Goal: Task Accomplishment & Management: Use online tool/utility

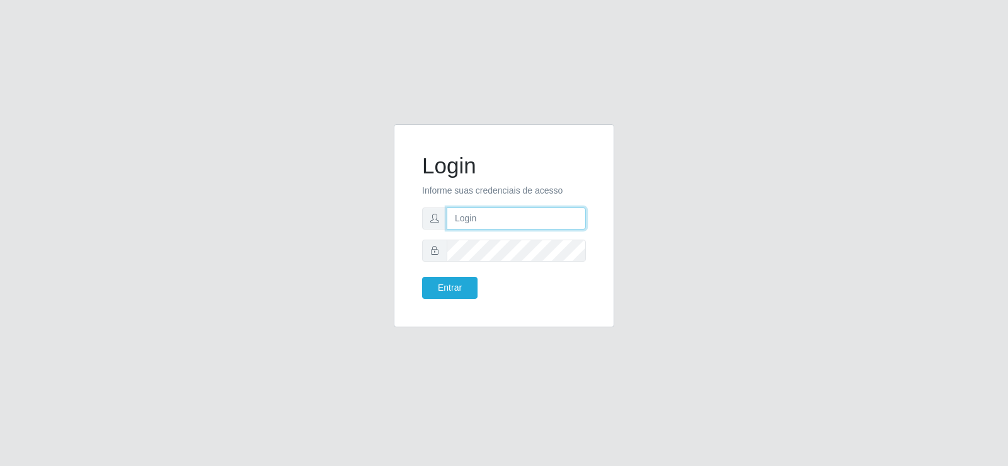
click at [514, 220] on input "text" at bounding box center [516, 218] width 139 height 22
type input "[EMAIL_ADDRESS][DOMAIN_NAME]"
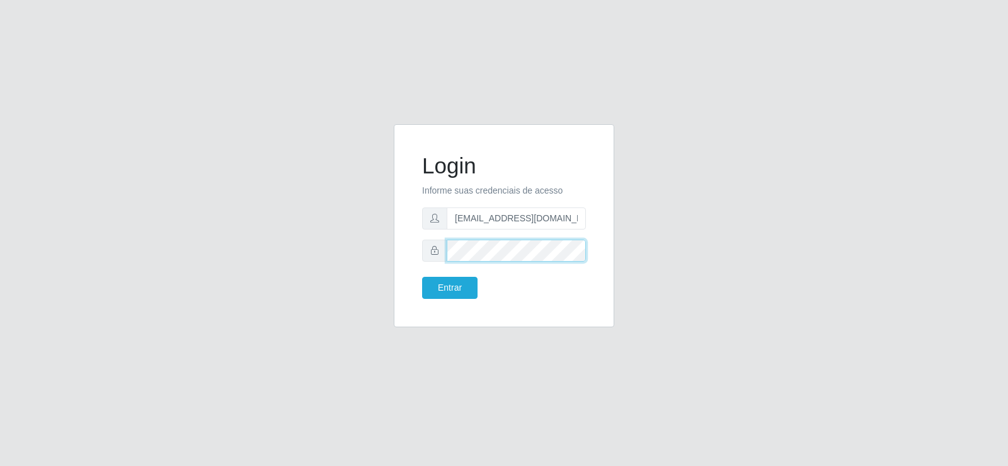
click at [422, 277] on button "Entrar" at bounding box center [449, 288] width 55 height 22
click at [452, 291] on button "Entrar" at bounding box center [449, 288] width 55 height 22
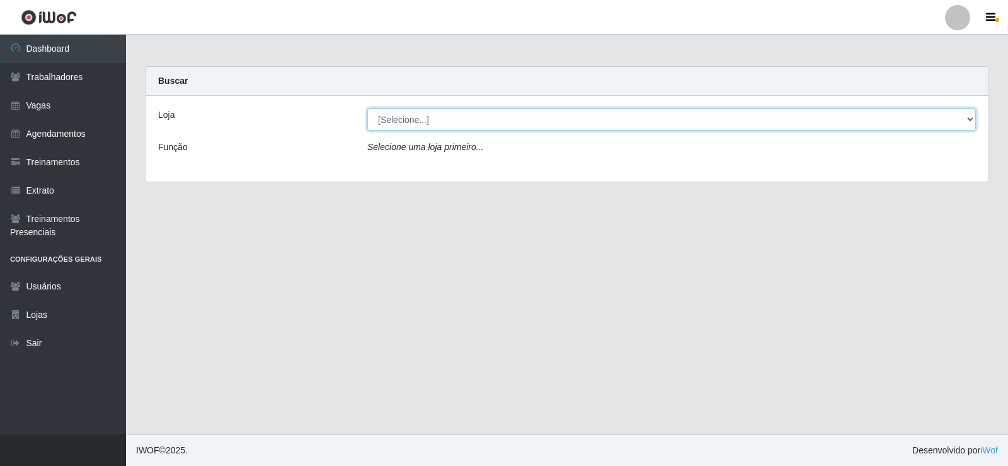
click at [430, 113] on select "[Selecione...] Iskisita Atakado - Centro de Distribuição" at bounding box center [671, 119] width 609 height 22
select select "425"
click at [367, 108] on select "[Selecione...] Iskisita Atakado - Centro de Distribuição" at bounding box center [671, 119] width 609 height 22
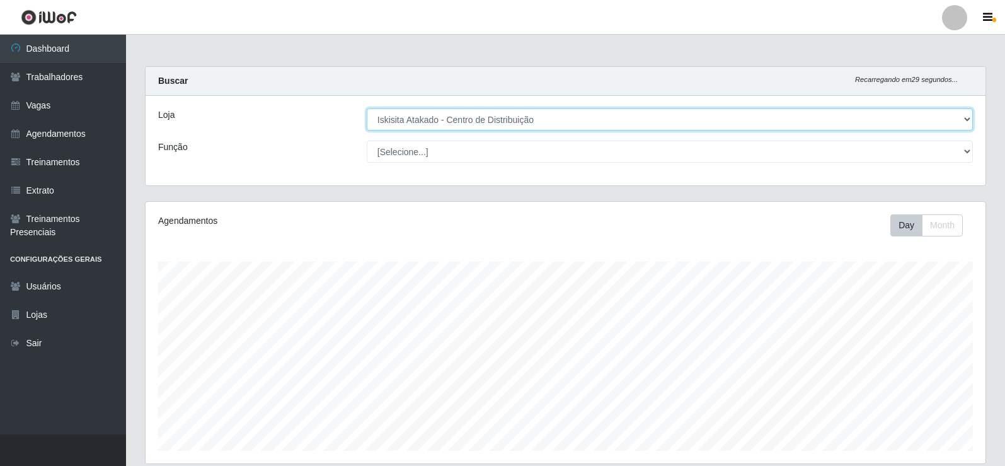
scroll to position [262, 840]
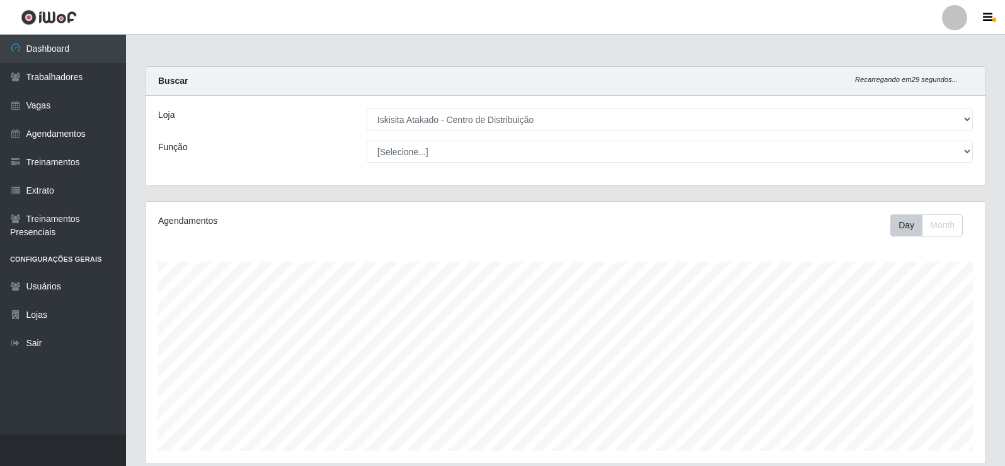
click at [361, 52] on main "Carregando... Buscar Recarregando em 29 segundos... Loja [Selecione...] Iskisit…" at bounding box center [565, 392] width 879 height 715
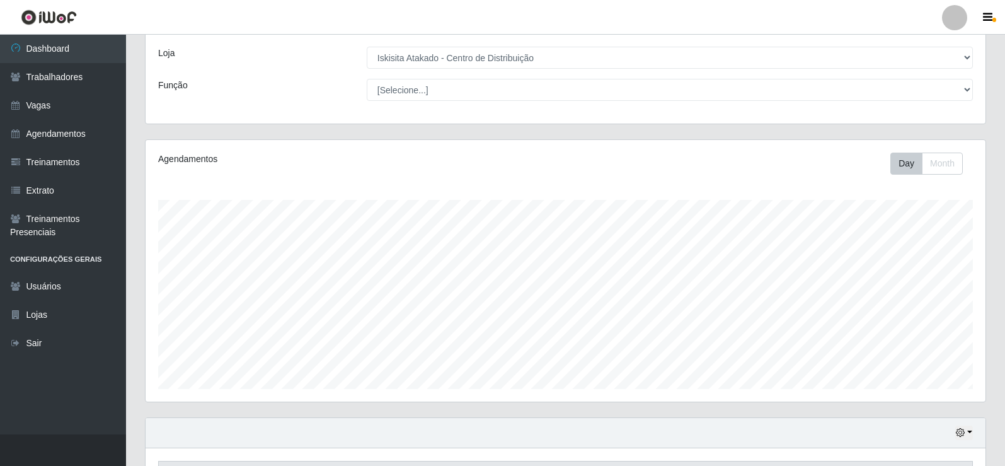
scroll to position [315, 0]
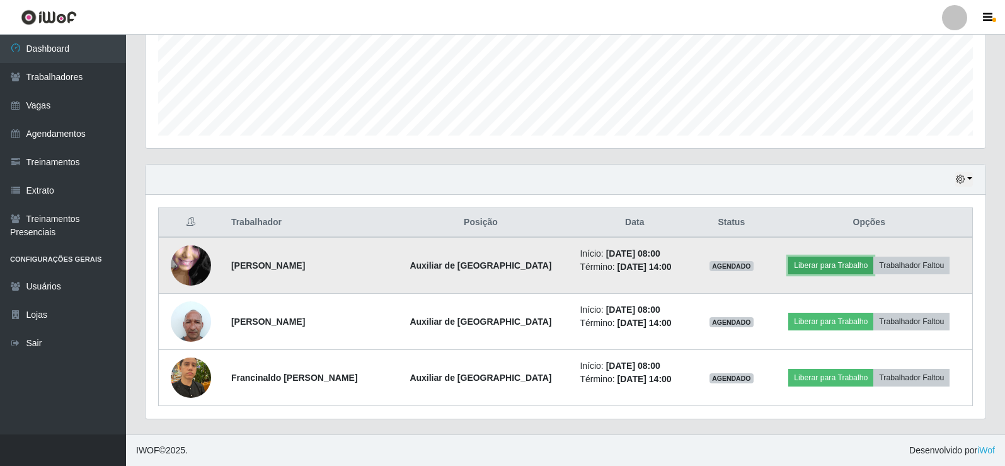
click at [822, 264] on button "Liberar para Trabalho" at bounding box center [830, 266] width 85 height 18
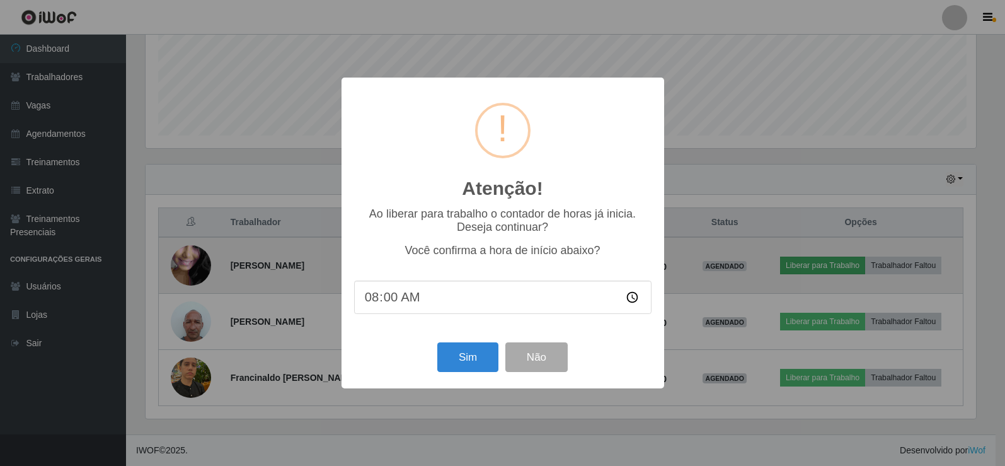
scroll to position [262, 834]
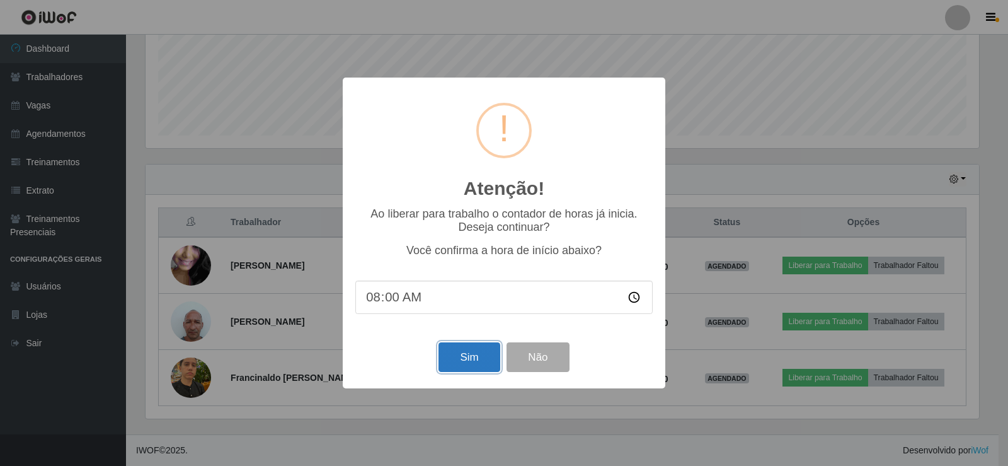
click at [453, 362] on button "Sim" at bounding box center [469, 357] width 61 height 30
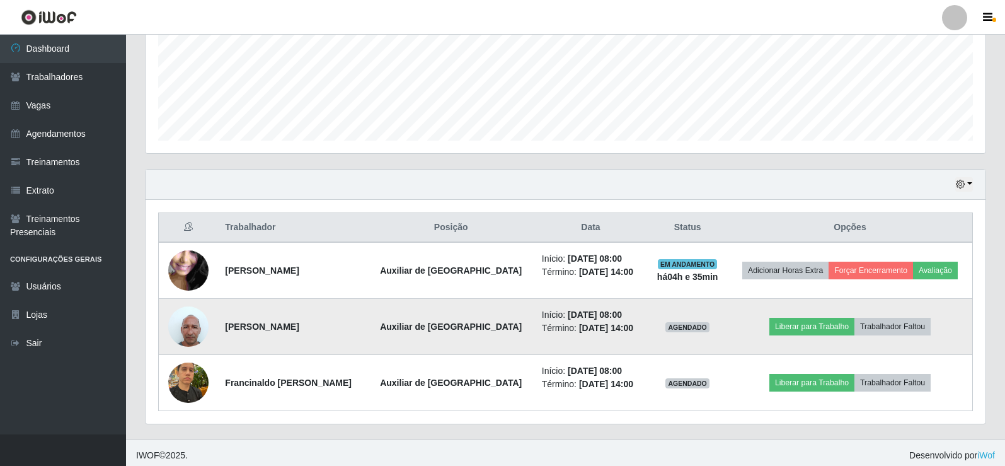
scroll to position [315, 0]
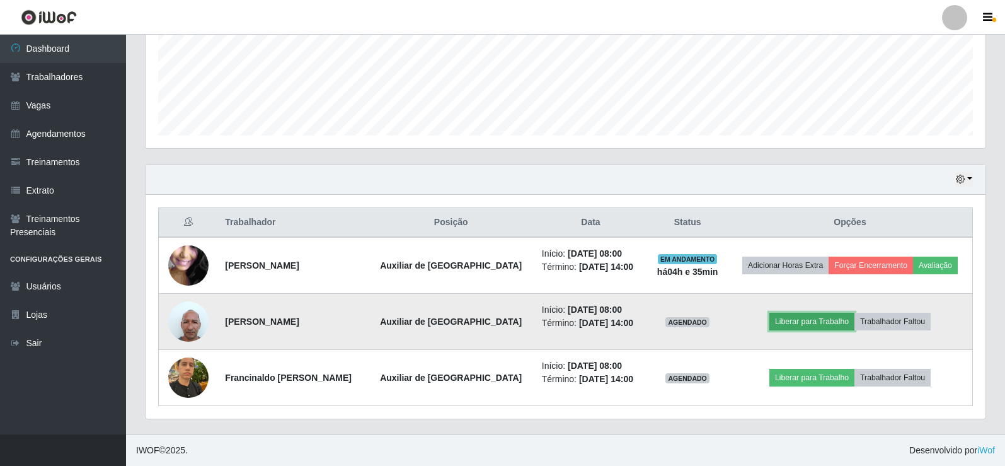
click at [801, 318] on button "Liberar para Trabalho" at bounding box center [812, 322] width 85 height 18
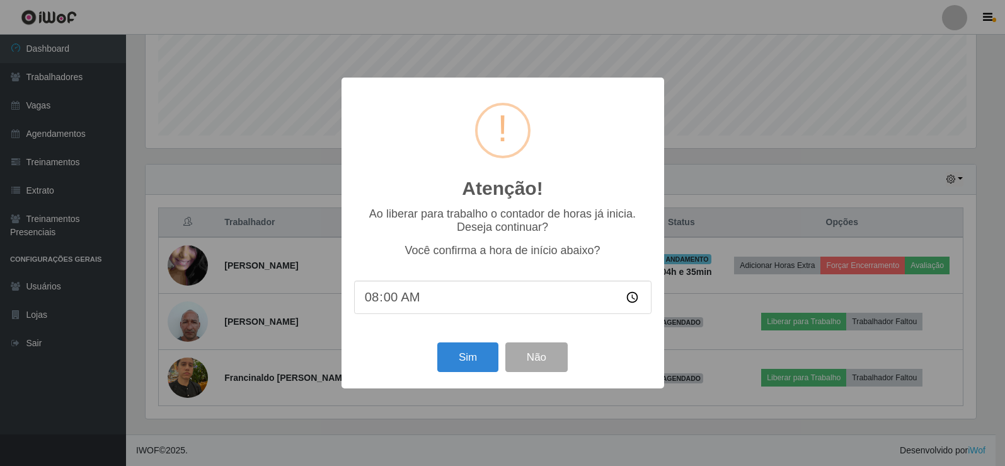
scroll to position [262, 834]
click at [453, 364] on button "Sim" at bounding box center [469, 357] width 61 height 30
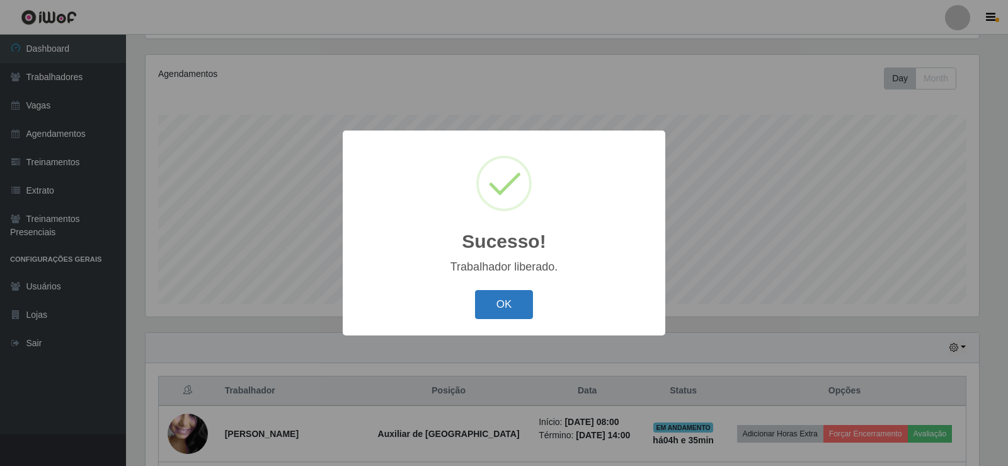
click at [516, 309] on button "OK" at bounding box center [504, 305] width 59 height 30
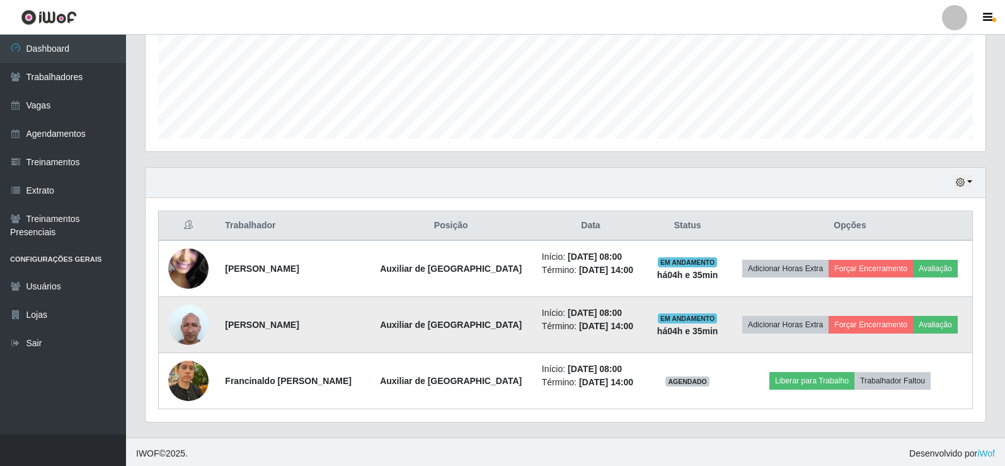
scroll to position [315, 0]
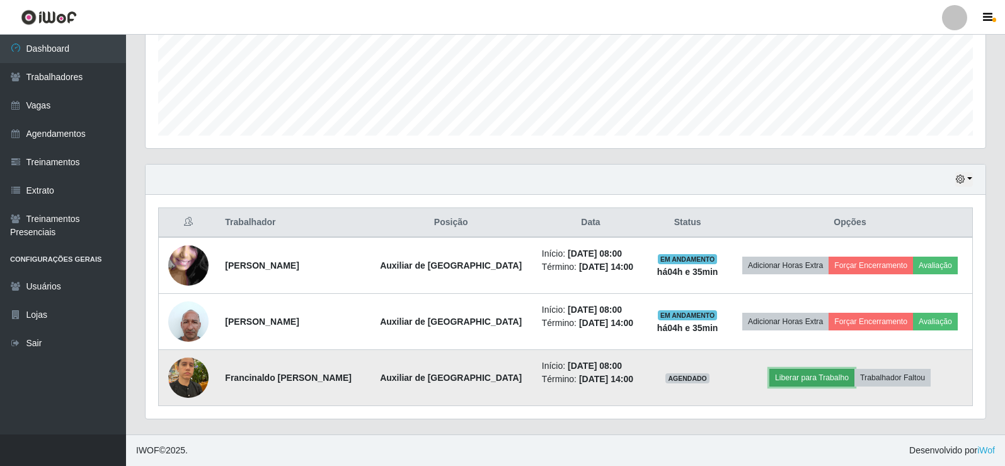
click at [794, 382] on button "Liberar para Trabalho" at bounding box center [812, 378] width 85 height 18
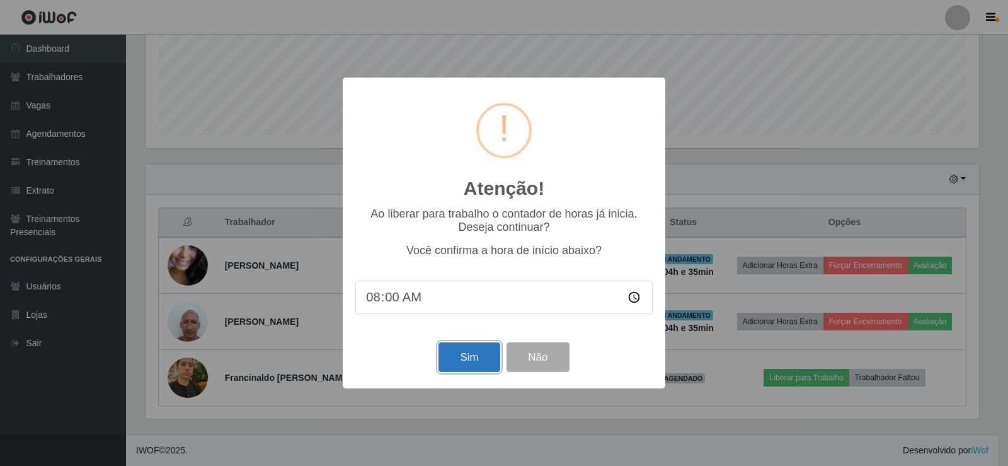
click at [458, 362] on button "Sim" at bounding box center [469, 357] width 61 height 30
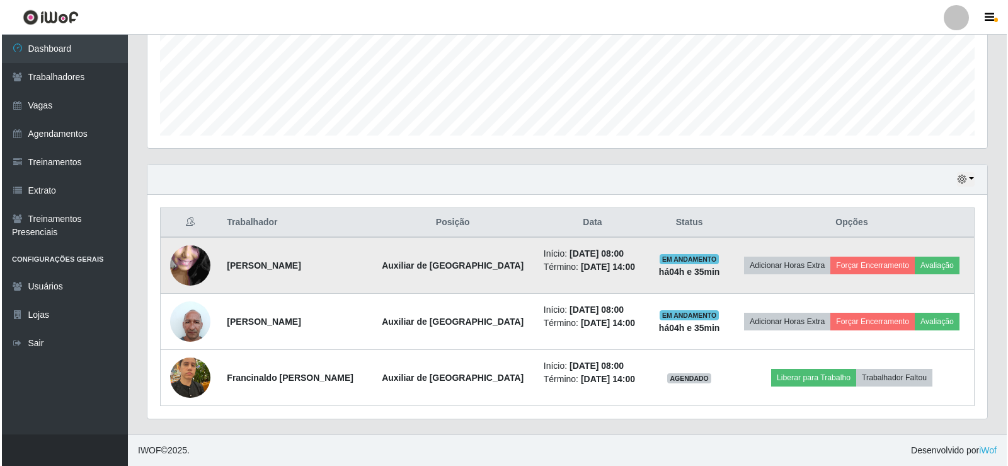
scroll to position [0, 0]
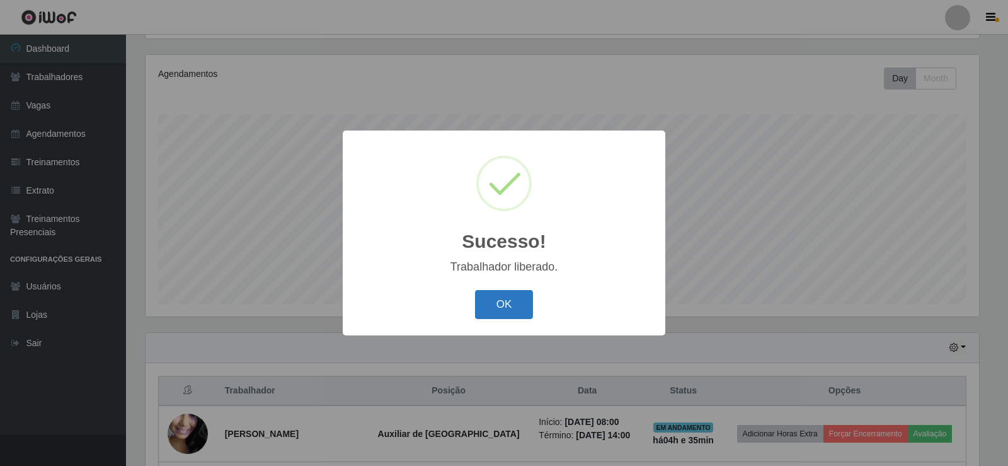
click at [490, 309] on button "OK" at bounding box center [504, 305] width 59 height 30
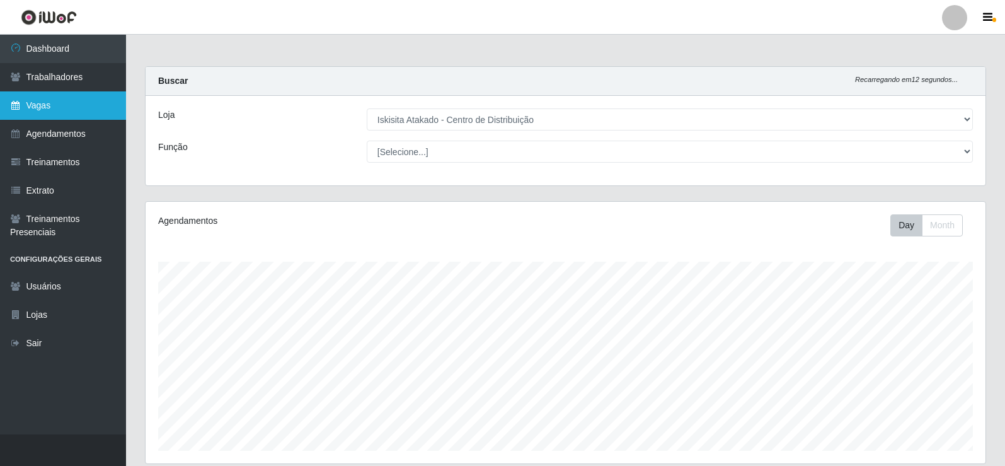
click at [49, 109] on link "Vagas" at bounding box center [63, 105] width 126 height 28
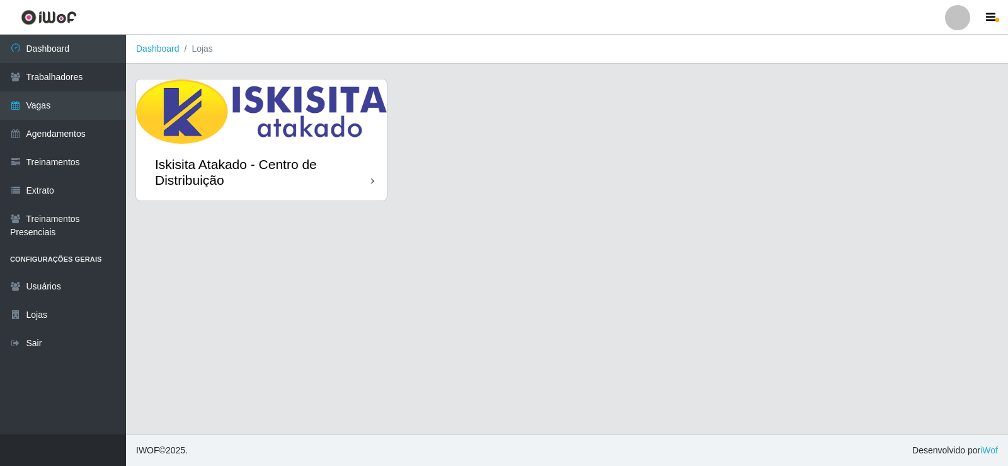
click at [298, 157] on div "Iskisita Atakado - Centro de Distribuição" at bounding box center [263, 172] width 216 height 32
